Goal: Information Seeking & Learning: Check status

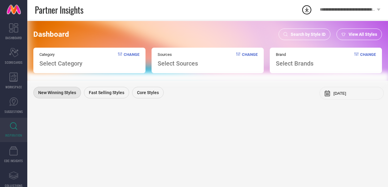
click at [314, 38] on div "Search by Style ID" at bounding box center [304, 34] width 52 height 12
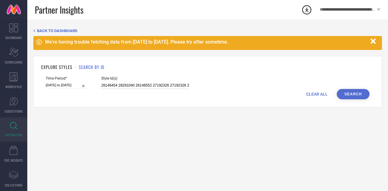
click at [124, 85] on input "26146454 28291040 26146552 27192326 27192326 26919862 32844393 26146554 3284438…" at bounding box center [145, 85] width 88 height 7
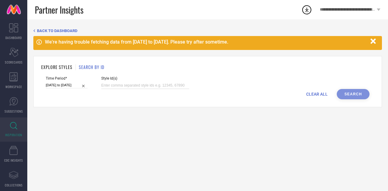
paste input "35676092 35566619 35714253 35678910 35137567 35676095 35675856 35524005 3573899…"
type input "35676092 35566619 35714253 35678910 35137567 35676095 35675856 35524005 3573899…"
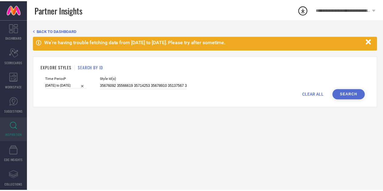
scroll to position [0, 340]
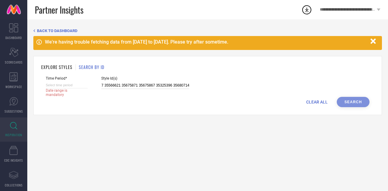
select select "7"
select select "2025"
select select "8"
select select "2025"
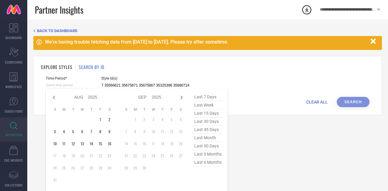
click at [71, 86] on input at bounding box center [67, 85] width 42 height 6
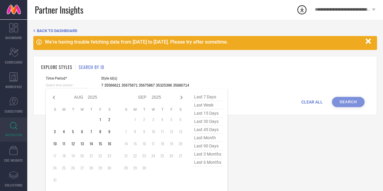
type input "35676092 35566619 35714253 35678910 35137567 35676095 35675856 35524005 3573899…"
click at [207, 131] on span "last 45 days" at bounding box center [208, 130] width 30 height 8
type input "[DATE] to [DATE]"
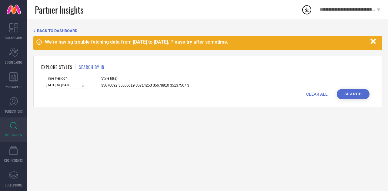
click at [351, 92] on button "Search" at bounding box center [352, 94] width 33 height 10
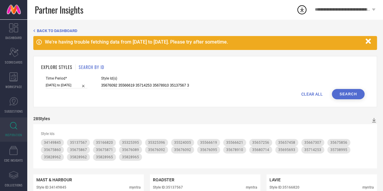
click at [372, 40] on icon "button" at bounding box center [369, 42] width 8 height 8
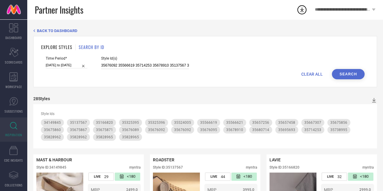
click at [166, 64] on input "35676092 35566619 35714253 35678910 35137567 35676095 35675856 35524005 3573899…" at bounding box center [145, 65] width 88 height 7
paste input "35898684 35811648 35811087 35828381 35695690 35695650 35699752 35524018 3568095…"
type input "35898684 35811648 35811087 35828381 35695690 35695650 35699752 35524018 3568095…"
click at [351, 79] on button "Search" at bounding box center [348, 74] width 33 height 10
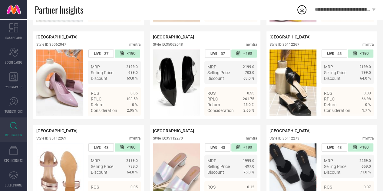
scroll to position [2905, 0]
